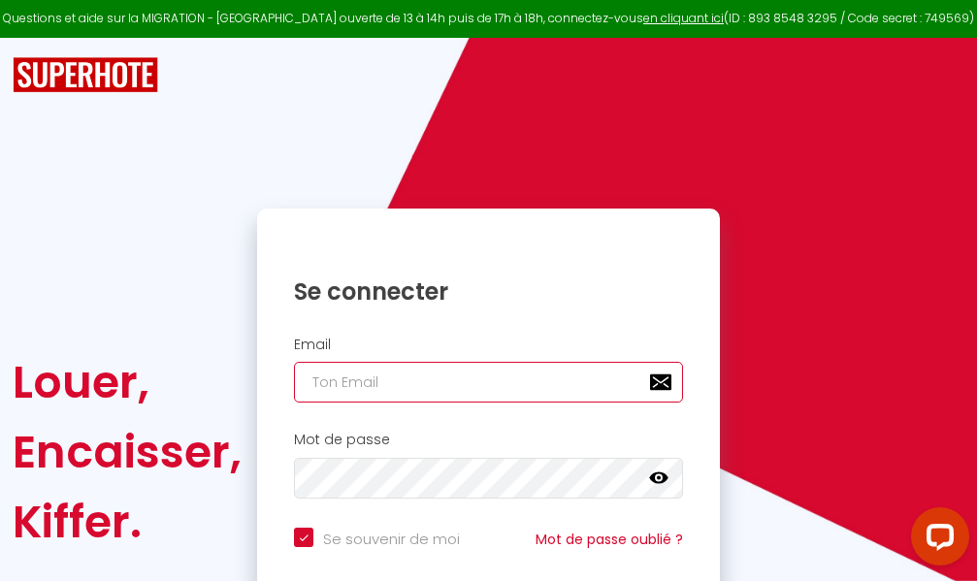
click at [511, 378] on input "email" at bounding box center [488, 382] width 389 height 41
type input "m"
checkbox input "true"
type input "ma"
checkbox input "true"
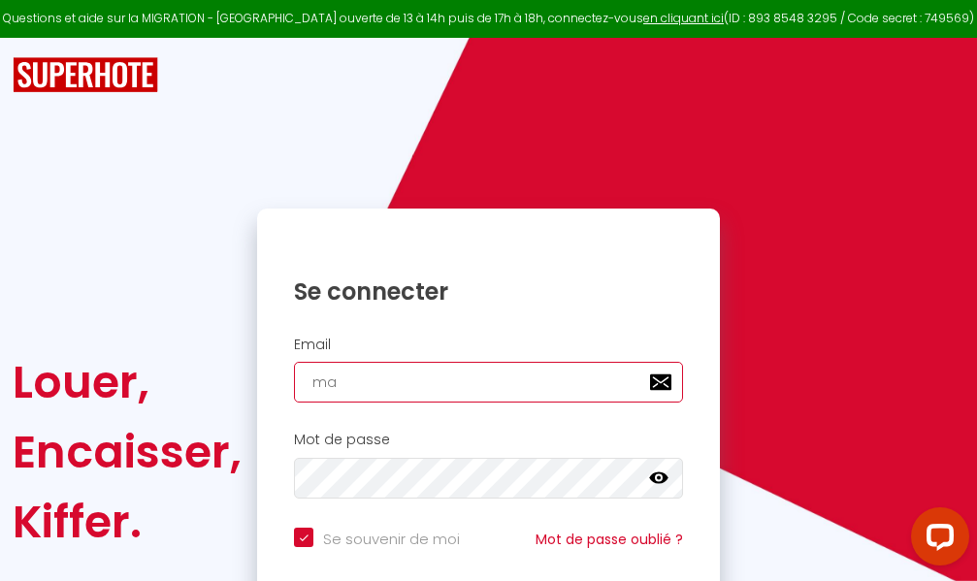
type input "mar"
checkbox input "true"
type input "marc"
checkbox input "true"
type input "marcd"
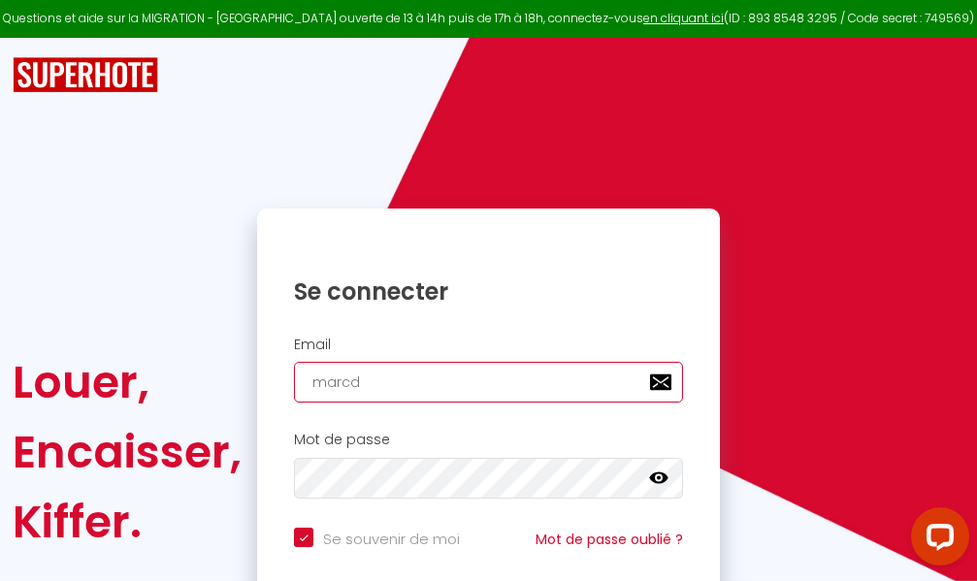
checkbox input "true"
type input "marcdp"
checkbox input "true"
type input "marcdpo"
checkbox input "true"
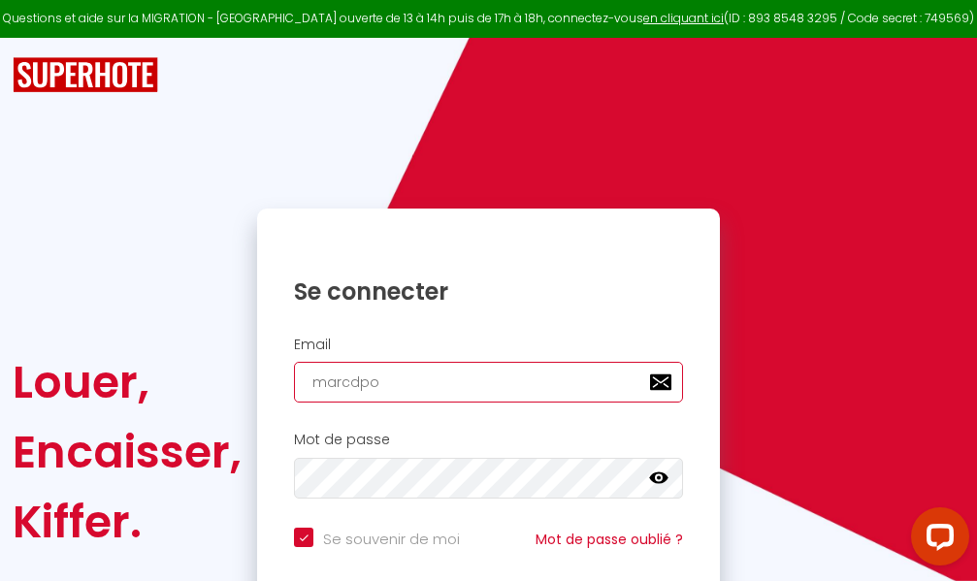
type input "marcdpoz"
checkbox input "true"
type input "marcdpoz."
checkbox input "true"
type input "marcdpoz.l"
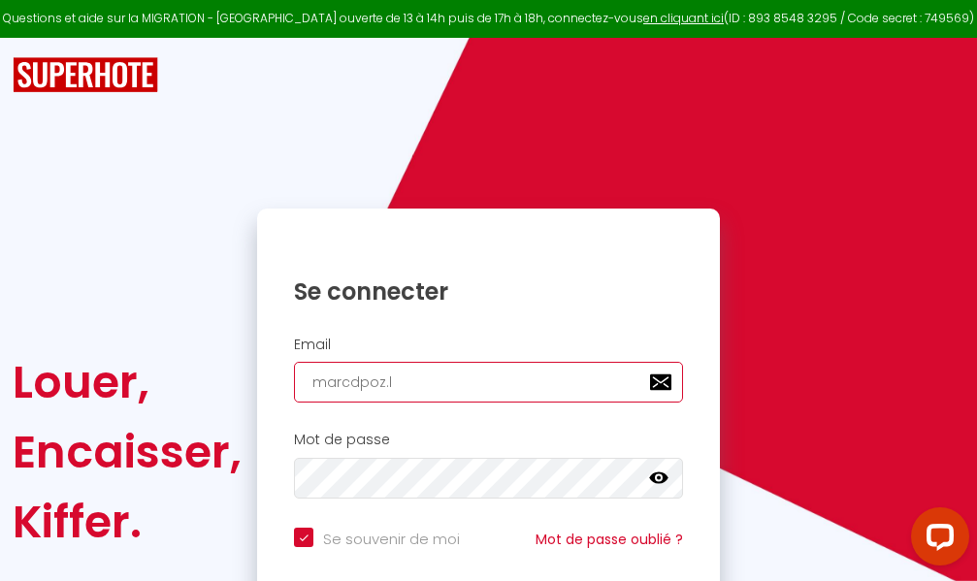
checkbox input "true"
type input "marcdpoz.lo"
checkbox input "true"
type input "marcdpoz.loc"
checkbox input "true"
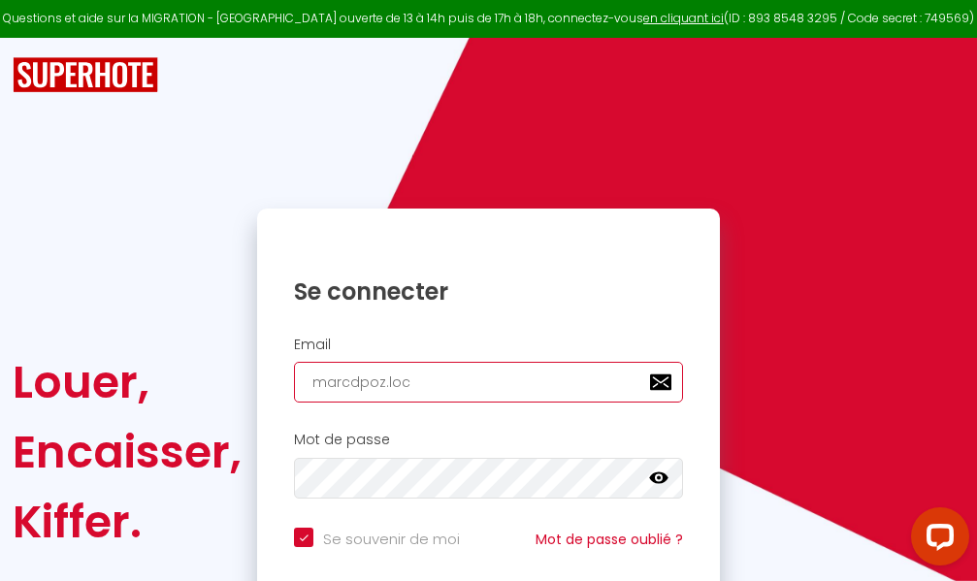
type input "marcdpoz.loca"
checkbox input "true"
type input "marcdpoz.locat"
checkbox input "true"
type input "marcdpoz.locati"
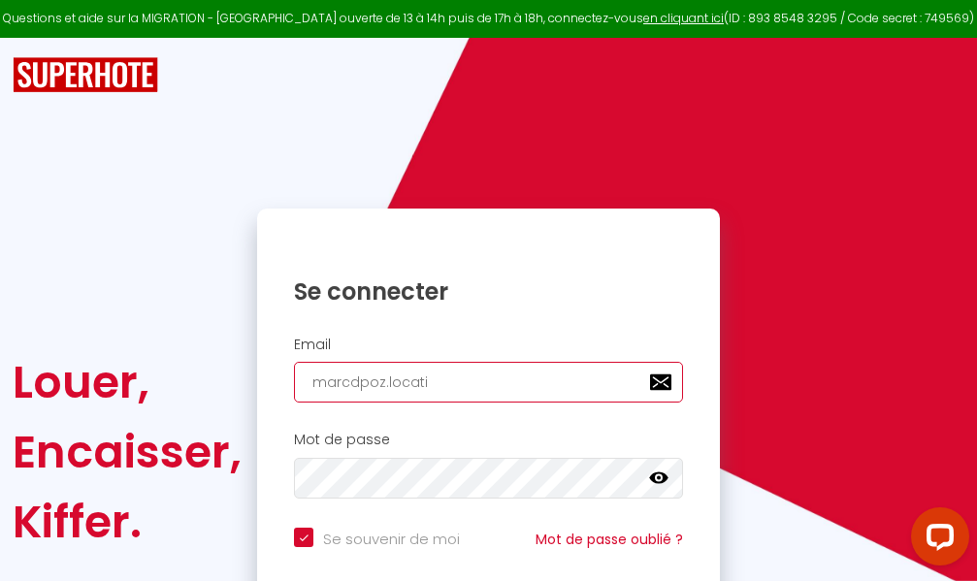
checkbox input "true"
type input "marcdpoz.locatio"
checkbox input "true"
type input "marcdpoz.location"
checkbox input "true"
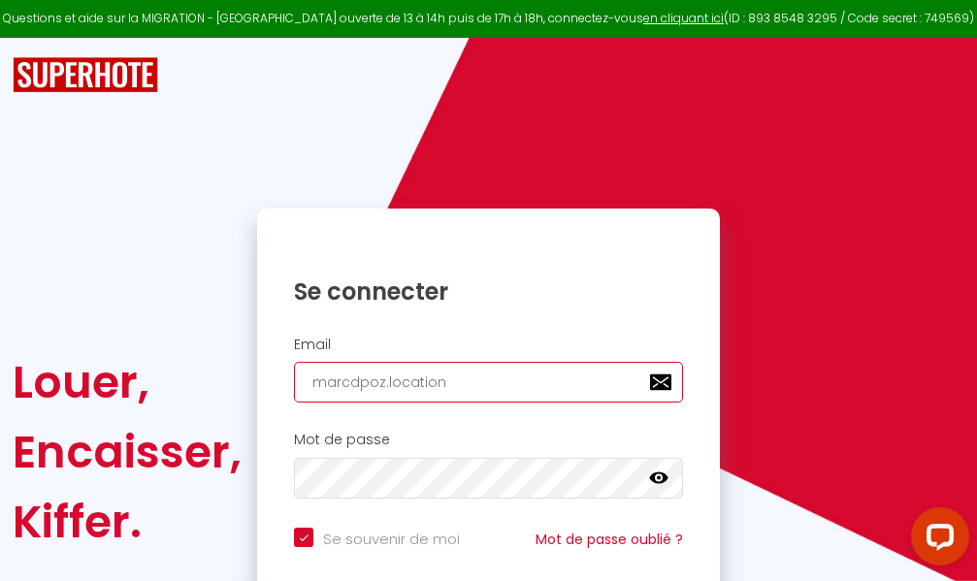
type input "marcdpoz.location@"
checkbox input "true"
type input "marcdpoz.location@g"
checkbox input "true"
type input "marcdpoz.location@gm"
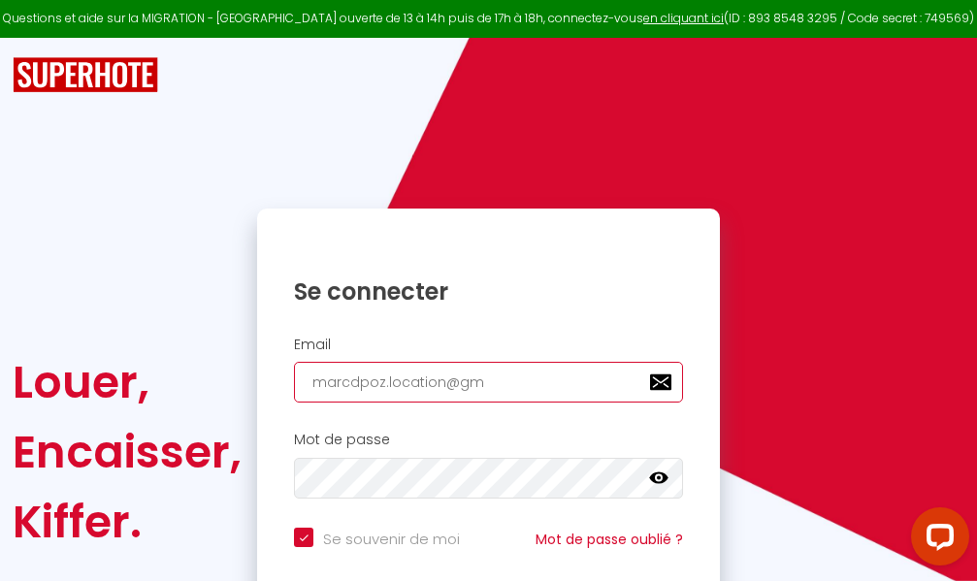
checkbox input "true"
type input "marcdpoz.location@gma"
checkbox input "true"
type input "marcdpoz.location@gmai"
checkbox input "true"
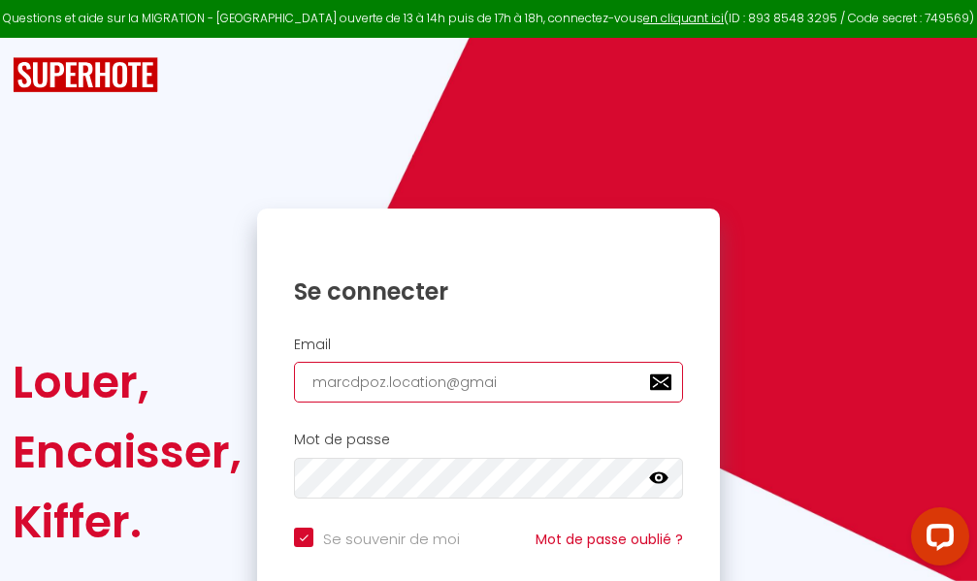
type input "[EMAIL_ADDRESS]"
checkbox input "true"
type input "[EMAIL_ADDRESS]."
checkbox input "true"
type input "marcdpoz.location@gmail.c"
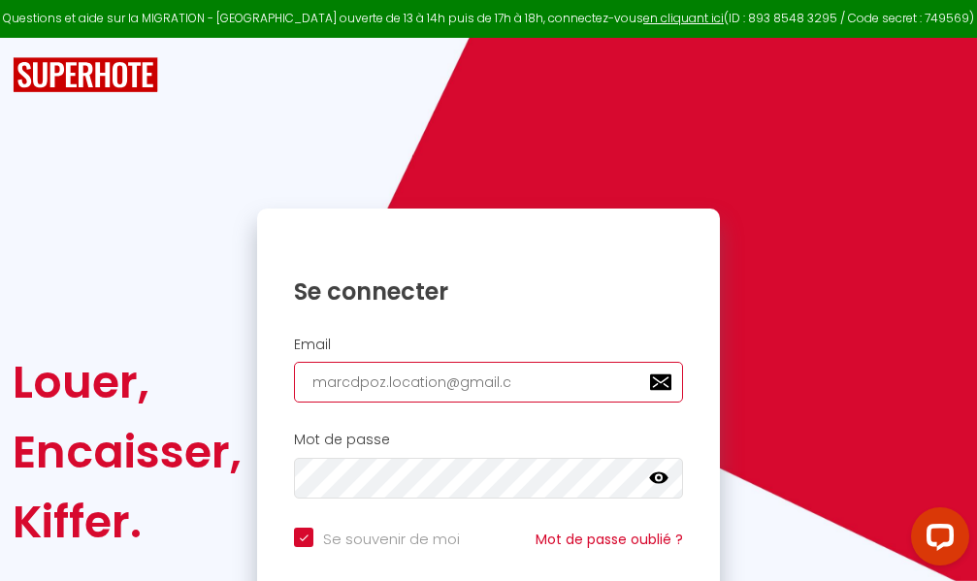
checkbox input "true"
type input "[EMAIL_ADDRESS][DOMAIN_NAME]"
checkbox input "true"
type input "[EMAIL_ADDRESS][DOMAIN_NAME]"
checkbox input "true"
